Goal: Information Seeking & Learning: Find specific fact

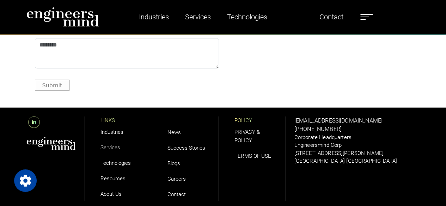
scroll to position [2054, 0]
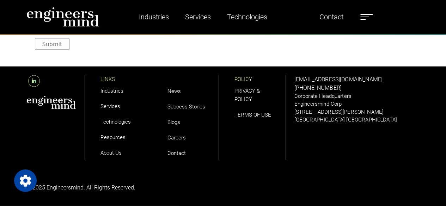
click at [247, 91] on link "PRIVACY & POLICY" at bounding box center [247, 95] width 25 height 15
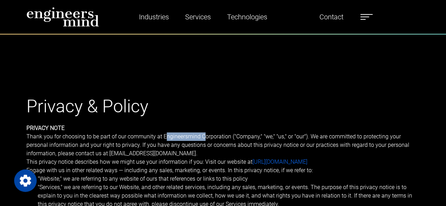
drag, startPoint x: 164, startPoint y: 136, endPoint x: 210, endPoint y: 139, distance: 46.6
click at [206, 139] on p "Thank you for choosing to be part of our community at Engineersmind Corporation…" at bounding box center [223, 145] width 394 height 25
drag, startPoint x: 229, startPoint y: 137, endPoint x: 163, endPoint y: 136, distance: 65.6
click at [163, 136] on p "Thank you for choosing to be part of our community at Engineersmind Corporation…" at bounding box center [223, 145] width 394 height 25
copy p "Engineersmind Corporation"
